Goal: Navigation & Orientation: Find specific page/section

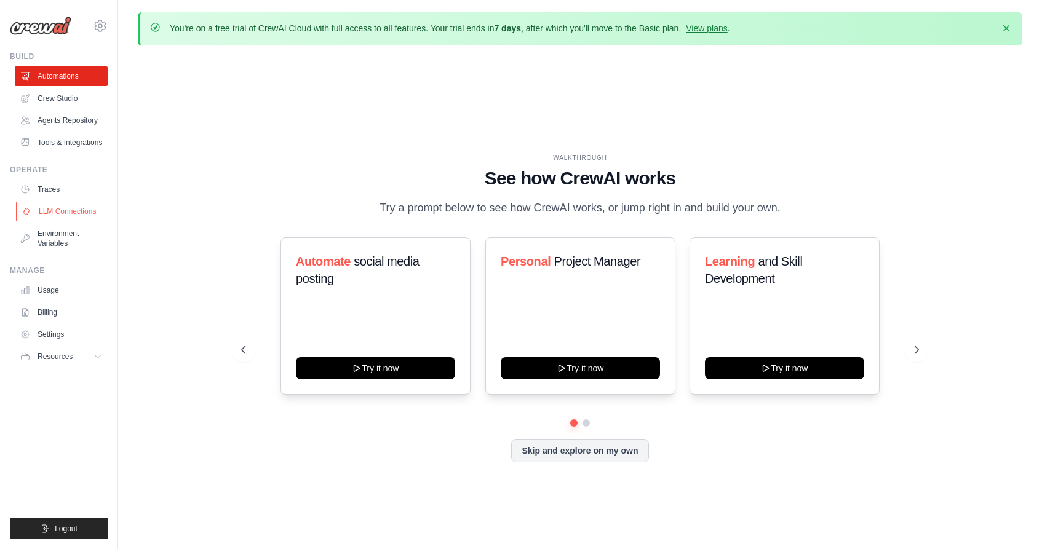
click at [65, 207] on link "LLM Connections" at bounding box center [62, 212] width 93 height 20
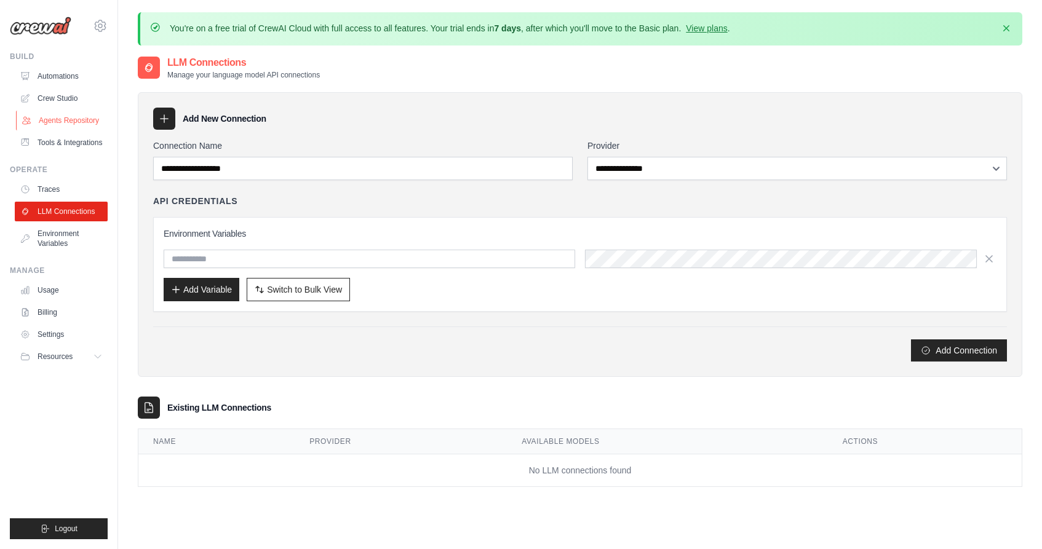
click at [70, 115] on link "Agents Repository" at bounding box center [62, 121] width 93 height 20
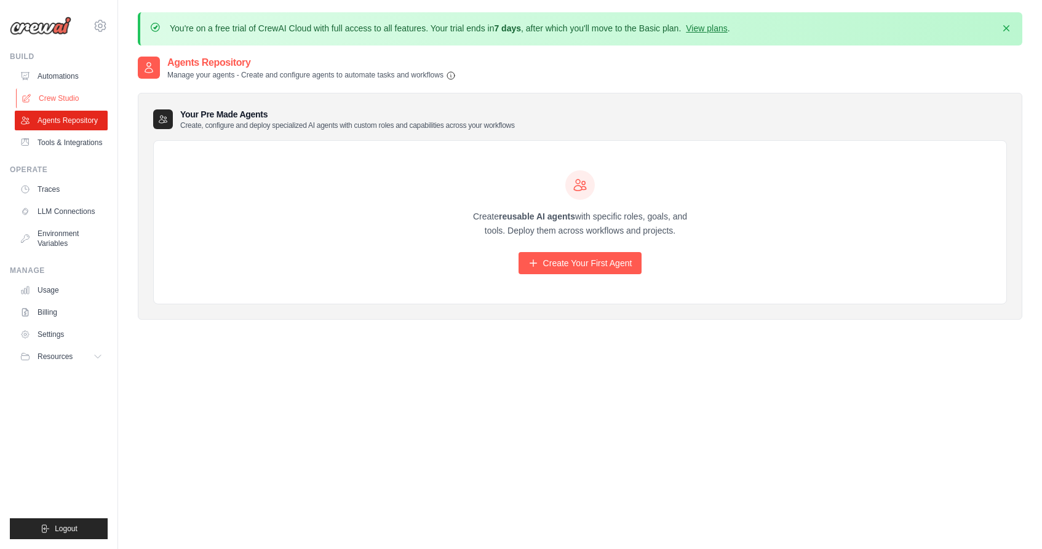
click at [69, 100] on link "Crew Studio" at bounding box center [62, 99] width 93 height 20
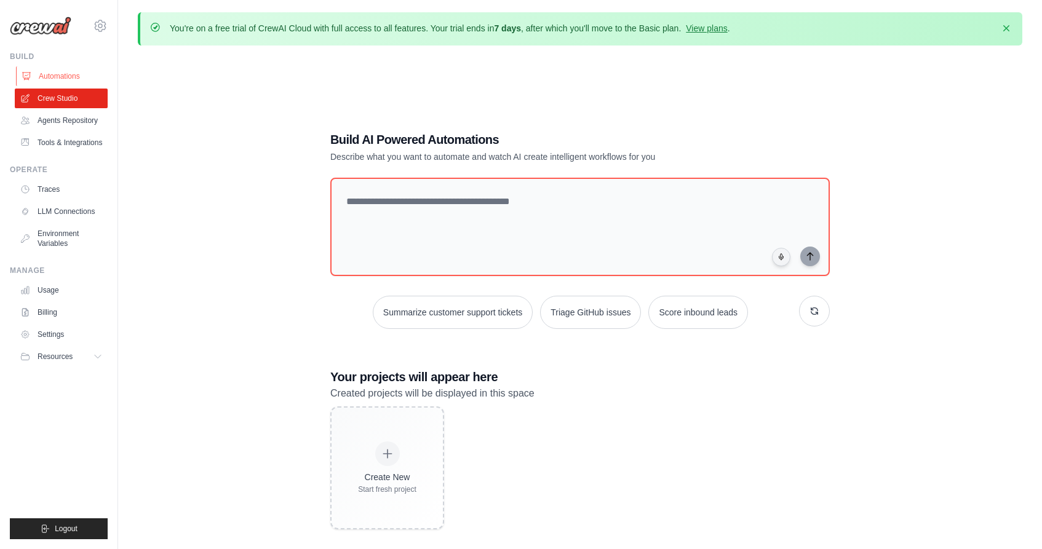
click at [72, 76] on link "Automations" at bounding box center [62, 76] width 93 height 20
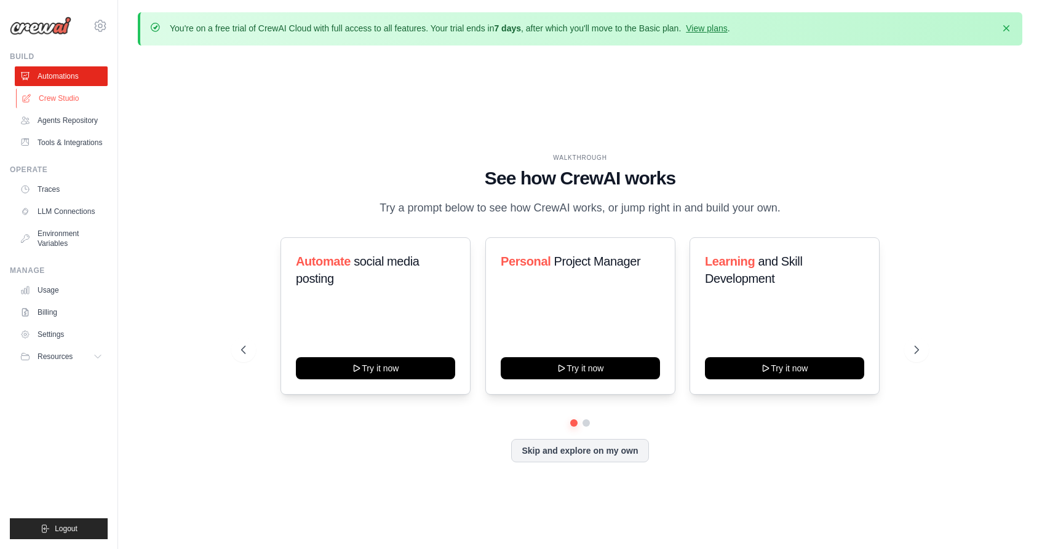
click at [69, 97] on link "Crew Studio" at bounding box center [62, 99] width 93 height 20
